Goal: Task Accomplishment & Management: Manage account settings

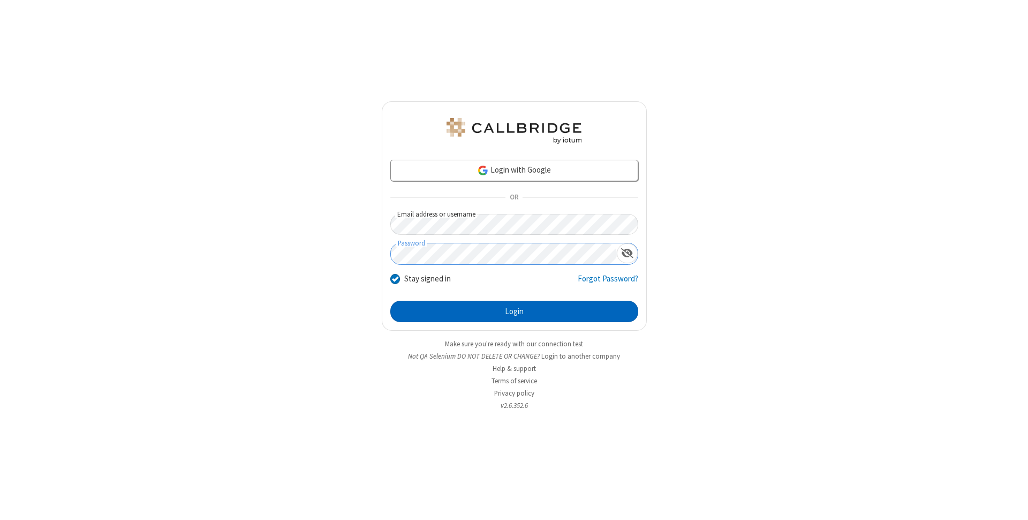
click at [514, 311] on button "Login" at bounding box center [514, 310] width 248 height 21
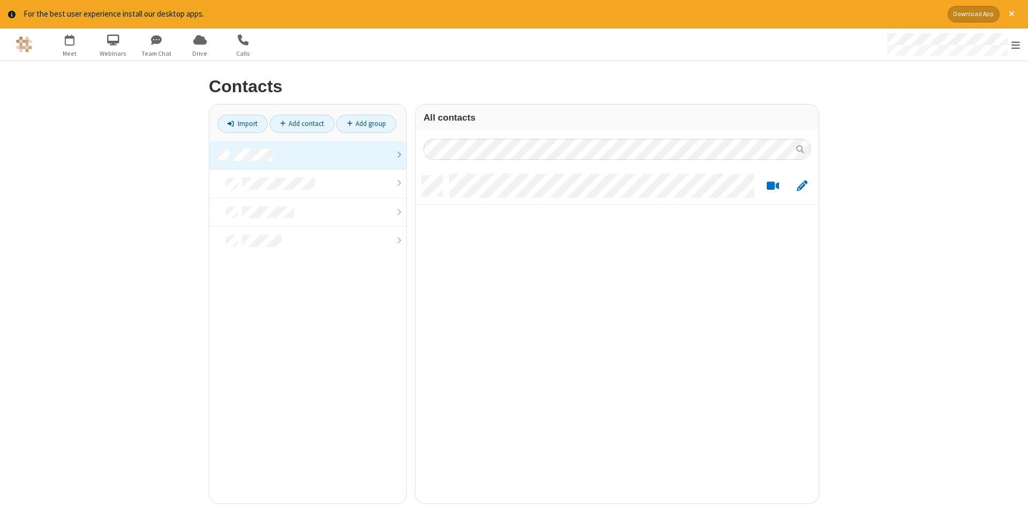
scroll to position [335, 403]
click at [308, 155] on link at bounding box center [307, 155] width 197 height 29
click at [302, 123] on link "Add contact" at bounding box center [302, 124] width 65 height 18
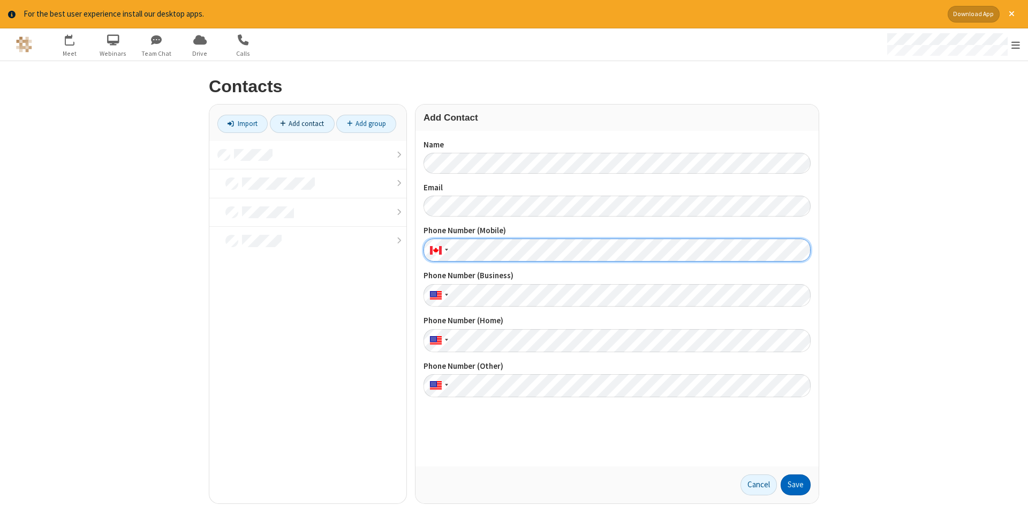
click at [796, 484] on button "Save" at bounding box center [796, 484] width 30 height 21
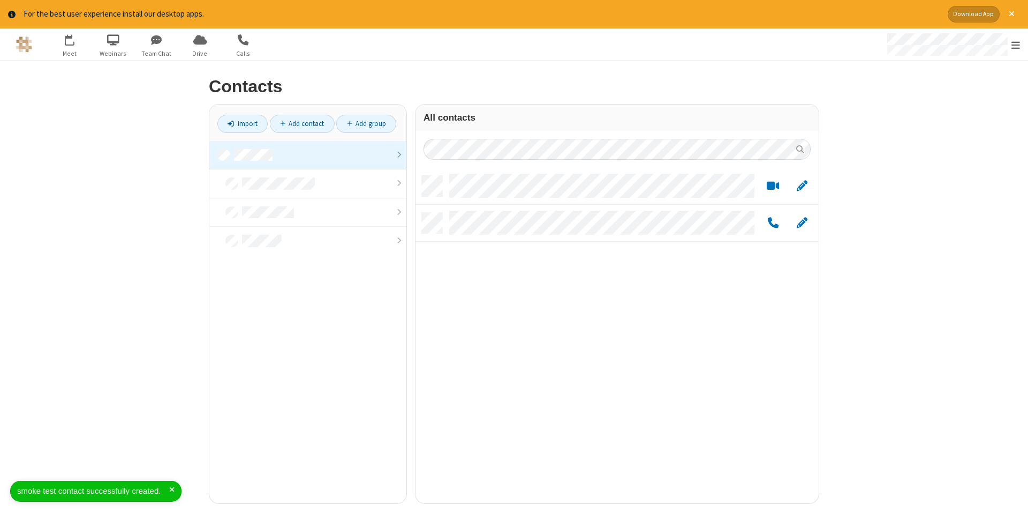
scroll to position [335, 403]
click at [302, 123] on link "Add contact" at bounding box center [302, 124] width 65 height 18
